Goal: Obtain resource: Download file/media

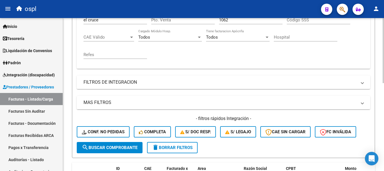
scroll to position [94, 0]
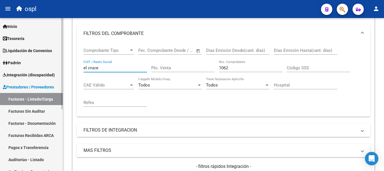
drag, startPoint x: 108, startPoint y: 66, endPoint x: 51, endPoint y: 58, distance: 58.1
click at [51, 58] on mat-sidenav-container "Firma Express Inicio Calendario SSS Instructivos Contacto OS Tesorería Extracto…" at bounding box center [192, 94] width 384 height 153
click at [107, 66] on input "consejo proncial" at bounding box center [114, 67] width 63 height 5
type input "consejo provincial"
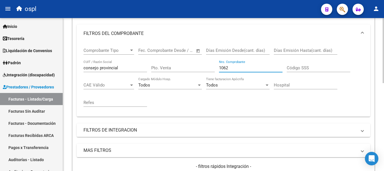
drag, startPoint x: 235, startPoint y: 68, endPoint x: 208, endPoint y: 62, distance: 27.5
click at [208, 62] on div "Comprobante Tipo Comprobante Tipo Fecha inicio – Fecha fin Fec. Comprobante Des…" at bounding box center [223, 76] width 280 height 69
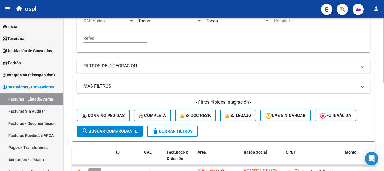
scroll to position [178, 0]
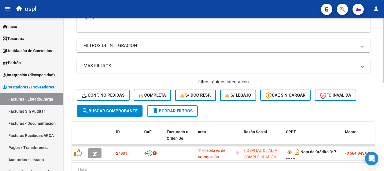
click at [123, 110] on span "search Buscar Comprobante" at bounding box center [110, 110] width 56 height 5
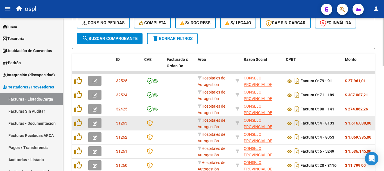
scroll to position [263, 0]
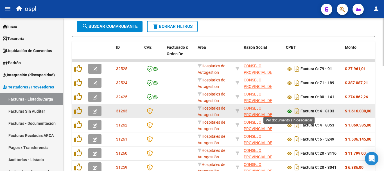
click at [288, 110] on icon at bounding box center [289, 111] width 7 height 7
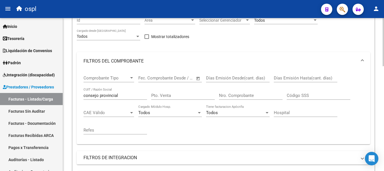
scroll to position [66, 0]
click at [240, 93] on input "Nro. Comprobante" at bounding box center [250, 95] width 63 height 5
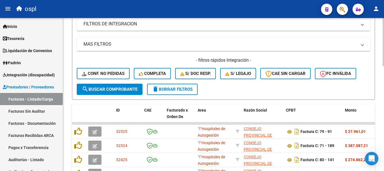
scroll to position [206, 0]
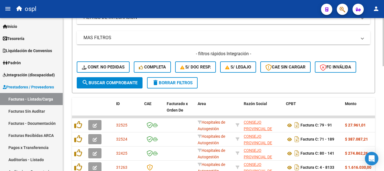
click at [120, 83] on span "search Buscar Comprobante" at bounding box center [110, 82] width 56 height 5
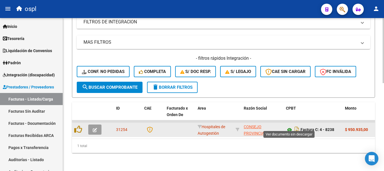
click at [290, 126] on icon at bounding box center [289, 129] width 7 height 7
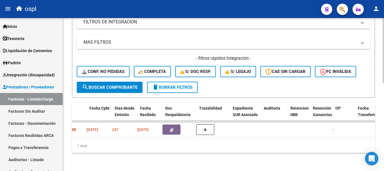
scroll to position [0, 289]
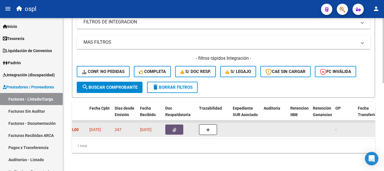
click at [174, 127] on span "button" at bounding box center [174, 129] width 4 height 5
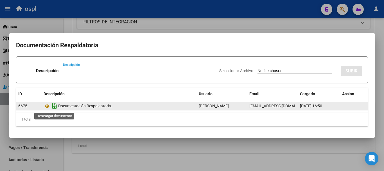
click at [53, 106] on icon "Descargar documento" at bounding box center [54, 105] width 7 height 9
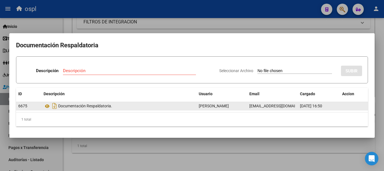
click at [269, 32] on div at bounding box center [192, 85] width 384 height 171
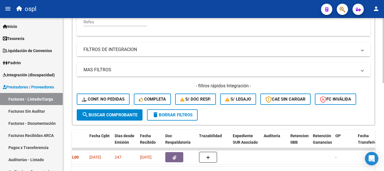
scroll to position [122, 0]
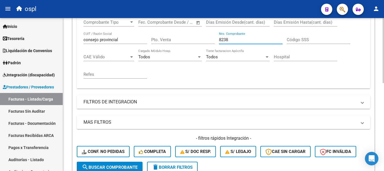
drag, startPoint x: 234, startPoint y: 39, endPoint x: 205, endPoint y: 33, distance: 29.2
click at [205, 33] on div "Comprobante Tipo Comprobante Tipo Fecha inicio – Fecha fin Fec. Comprobante Des…" at bounding box center [223, 48] width 280 height 69
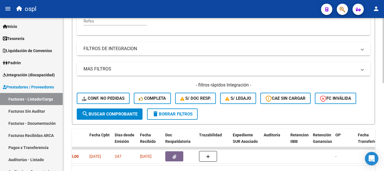
scroll to position [178, 0]
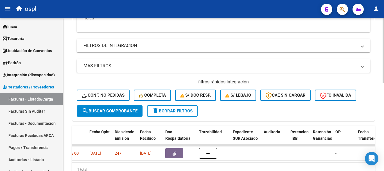
type input "8053"
click at [124, 111] on span "search Buscar Comprobante" at bounding box center [110, 110] width 56 height 5
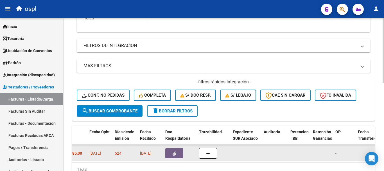
click at [175, 153] on icon "button" at bounding box center [174, 153] width 4 height 4
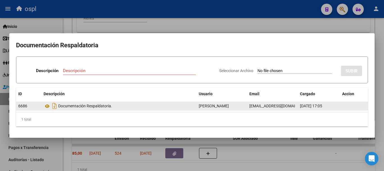
click at [68, 106] on div "Documentación Respaldatoria." at bounding box center [119, 105] width 151 height 9
click at [55, 107] on icon "Descargar documento" at bounding box center [54, 105] width 7 height 9
click at [220, 29] on div at bounding box center [192, 85] width 384 height 171
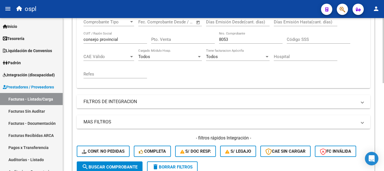
scroll to position [94, 0]
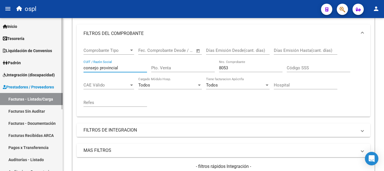
drag, startPoint x: 122, startPoint y: 66, endPoint x: 31, endPoint y: 53, distance: 91.8
click at [34, 53] on mat-sidenav-container "Firma Express Inicio Calendario SSS Instructivos Contacto OS Tesorería Extracto…" at bounding box center [192, 94] width 384 height 153
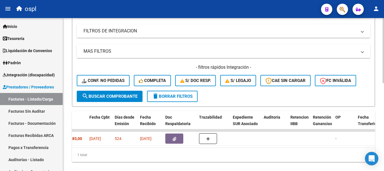
scroll to position [206, 0]
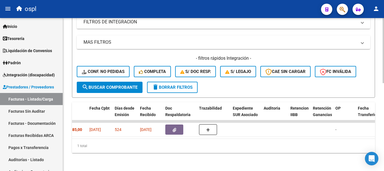
type input "bequem"
click at [107, 85] on span "search Buscar Comprobante" at bounding box center [110, 87] width 56 height 5
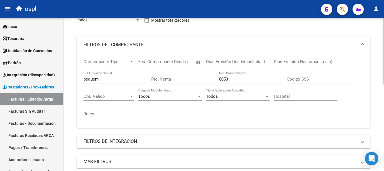
scroll to position [85, 0]
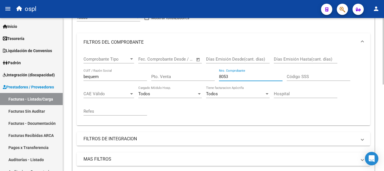
drag, startPoint x: 237, startPoint y: 77, endPoint x: 172, endPoint y: 63, distance: 65.5
click at [172, 63] on div "Comprobante Tipo Comprobante Tipo Fecha inicio – Fecha fin Fec. Comprobante Des…" at bounding box center [223, 85] width 280 height 69
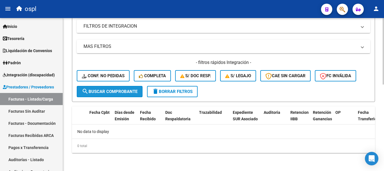
click at [114, 90] on span "search Buscar Comprobante" at bounding box center [110, 91] width 56 height 5
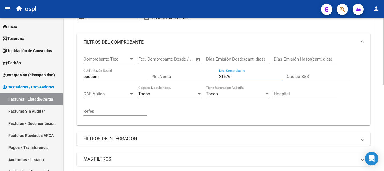
drag, startPoint x: 233, startPoint y: 76, endPoint x: 190, endPoint y: 72, distance: 42.9
click at [190, 72] on div "Comprobante Tipo Comprobante Tipo Fecha inicio – Fecha fin Fec. Comprobante Des…" at bounding box center [223, 85] width 280 height 69
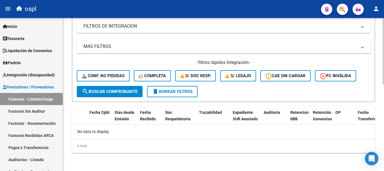
type input "27616"
click at [133, 89] on span "search Buscar Comprobante" at bounding box center [110, 91] width 56 height 5
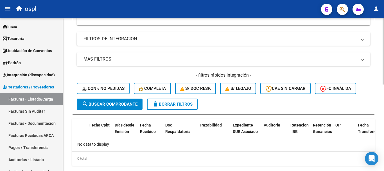
scroll to position [198, 0]
